Goal: Go to known website: Access a specific website the user already knows

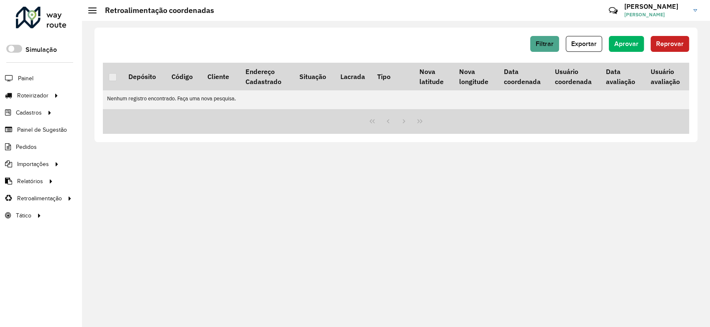
click at [35, 21] on div at bounding box center [41, 18] width 51 height 22
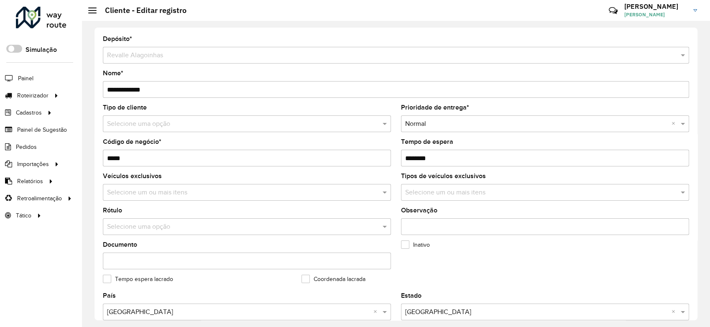
click at [37, 21] on div at bounding box center [41, 18] width 51 height 22
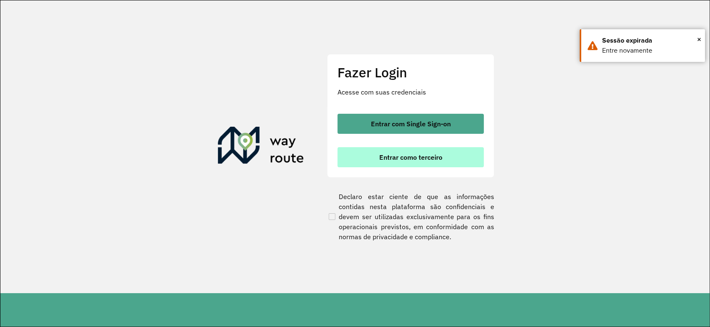
click at [379, 161] on span "Entrar como terceiro" at bounding box center [410, 157] width 63 height 7
